Goal: Information Seeking & Learning: Find specific fact

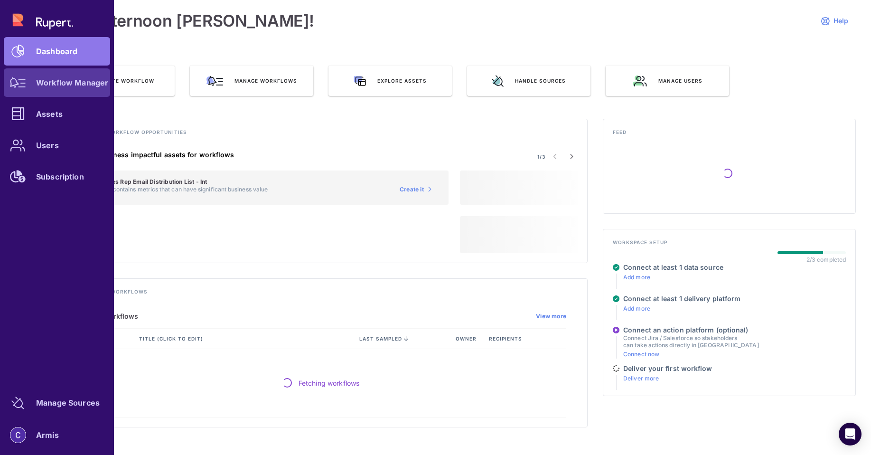
click at [22, 87] on icon at bounding box center [18, 82] width 16 height 10
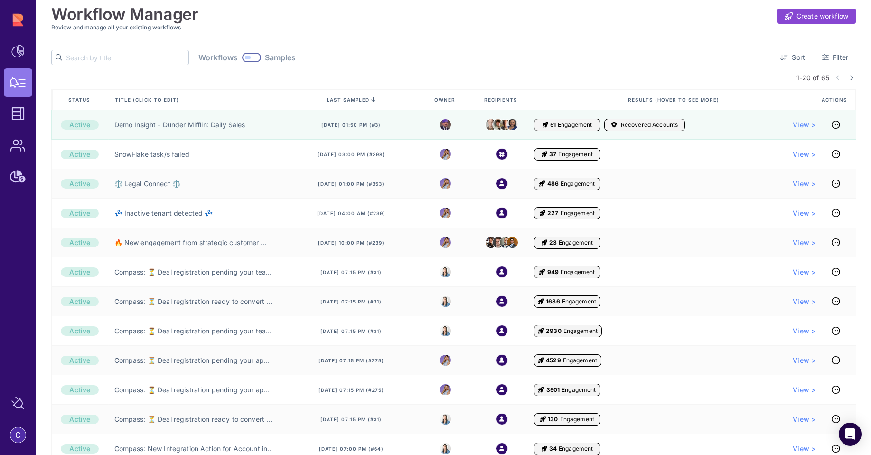
click at [85, 52] on input "text" at bounding box center [127, 57] width 122 height 14
paste input "ARMIS.WAREHOUSE.COMPASS_ENGAGEMENT_FROM_STRATEGIC_CUSTOMER_KPI"
type input "ARMIS.WAREHOUSE.COMPASS_ENGAGEMENT_FROM_STRATEGIC_CUSTOMER_KPI"
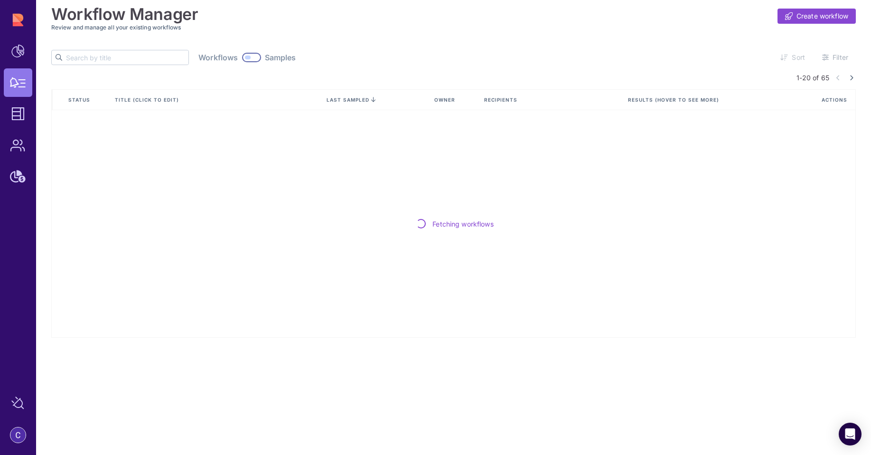
click at [101, 54] on input "text" at bounding box center [127, 57] width 122 height 14
paste input "New engagement from strategic customer"
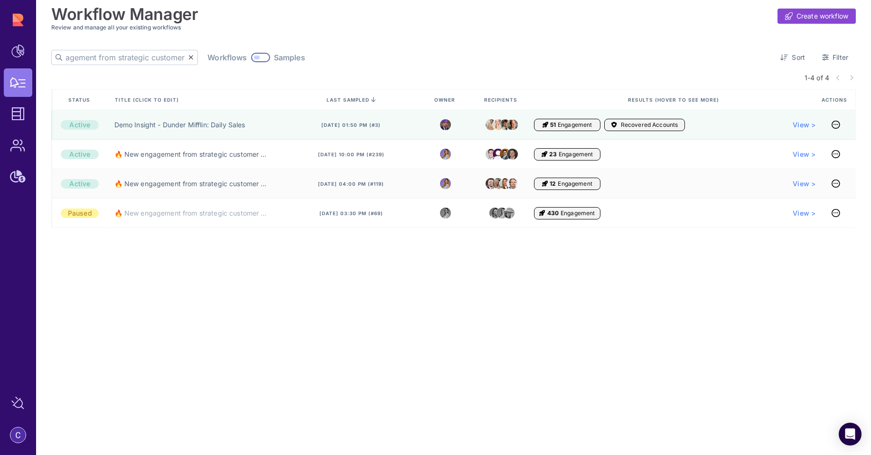
click at [251, 58] on div at bounding box center [260, 57] width 19 height 9
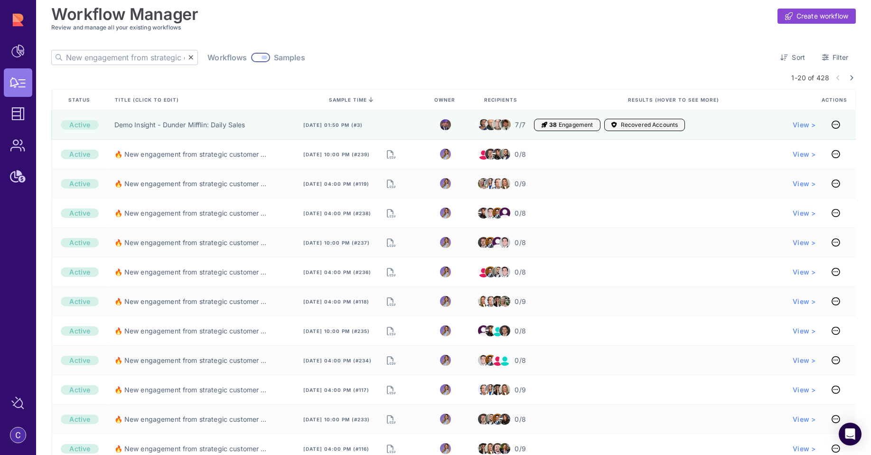
click at [82, 55] on input "New engagement from strategic customer" at bounding box center [127, 57] width 122 height 14
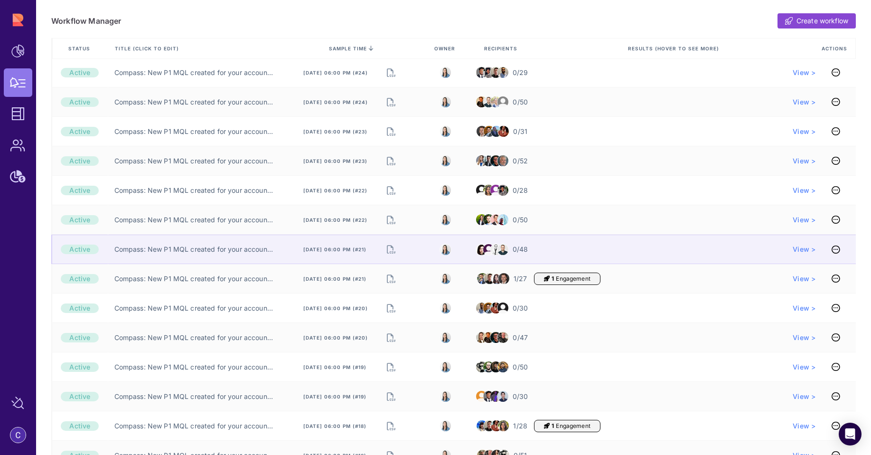
scroll to position [153, 0]
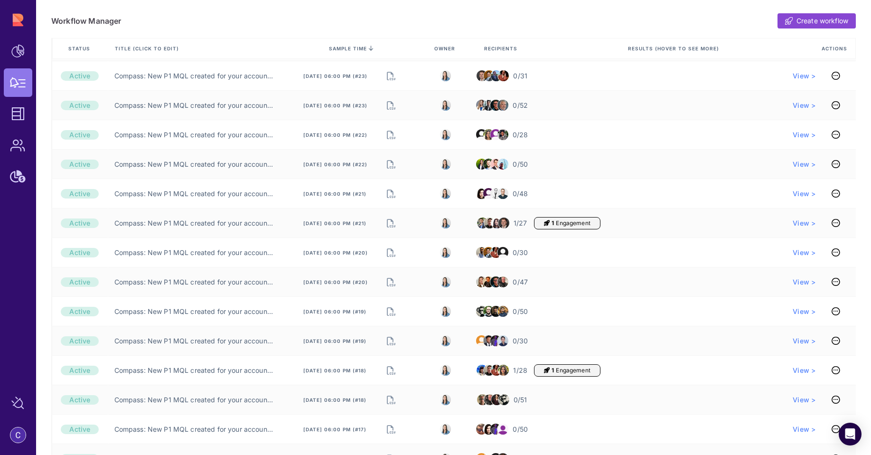
type input "P1"
